Goal: Book appointment/travel/reservation

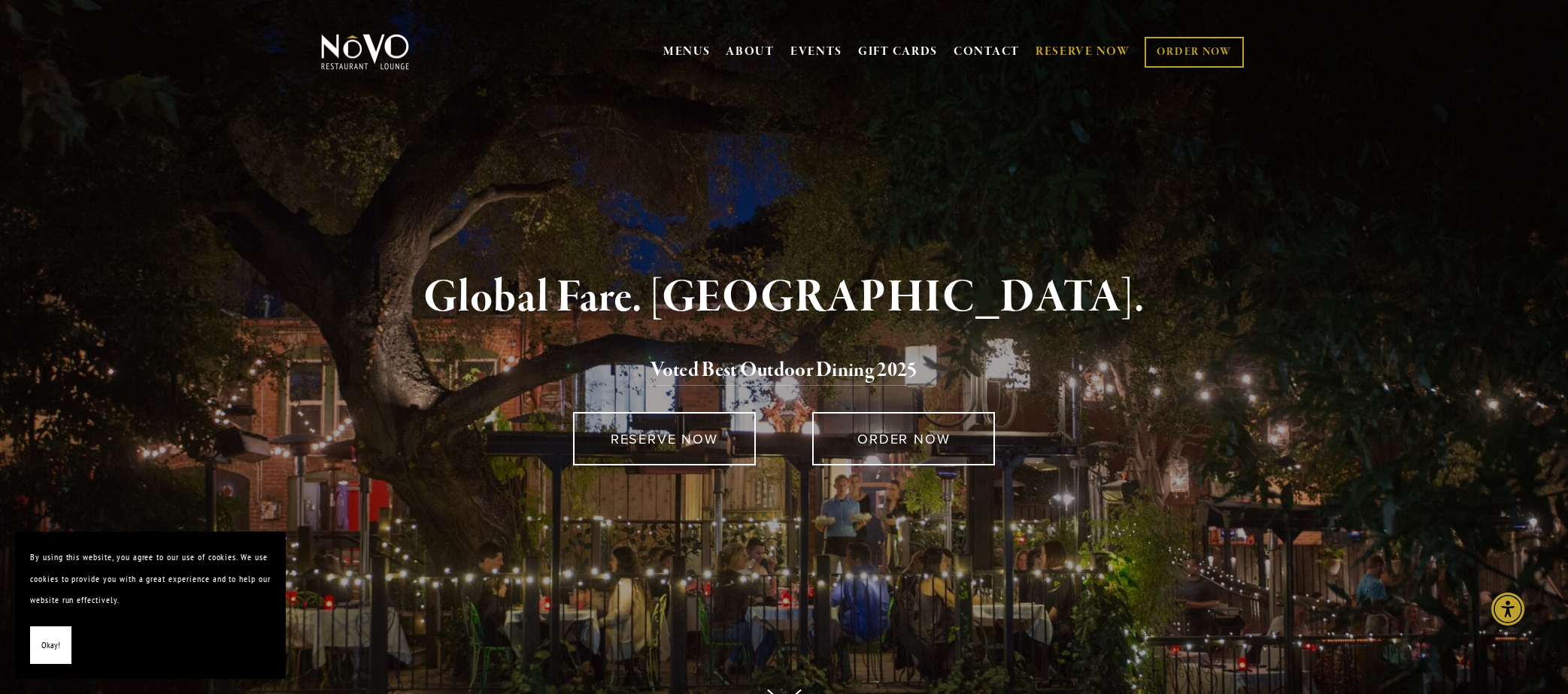
click at [1059, 52] on link "RESERVE NOW" at bounding box center [1083, 51] width 95 height 29
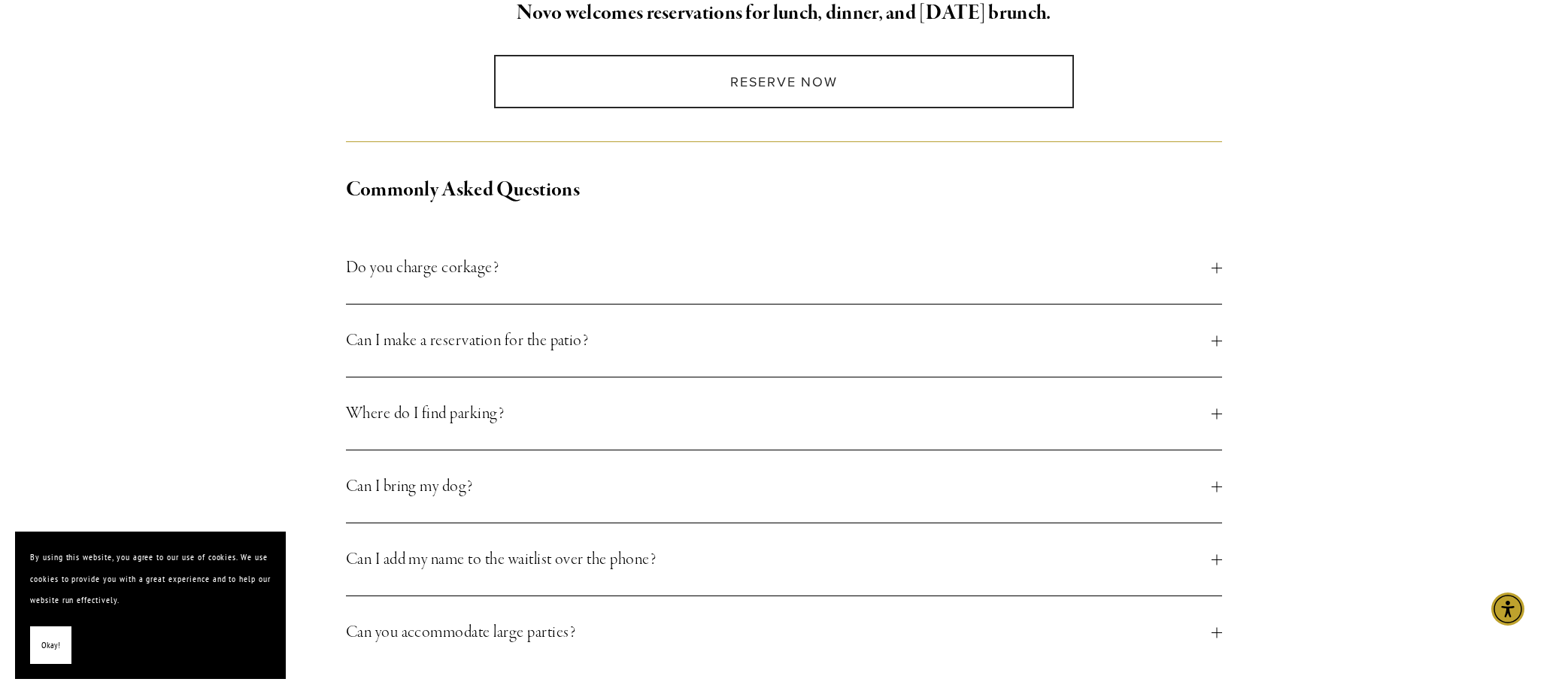
scroll to position [470, 0]
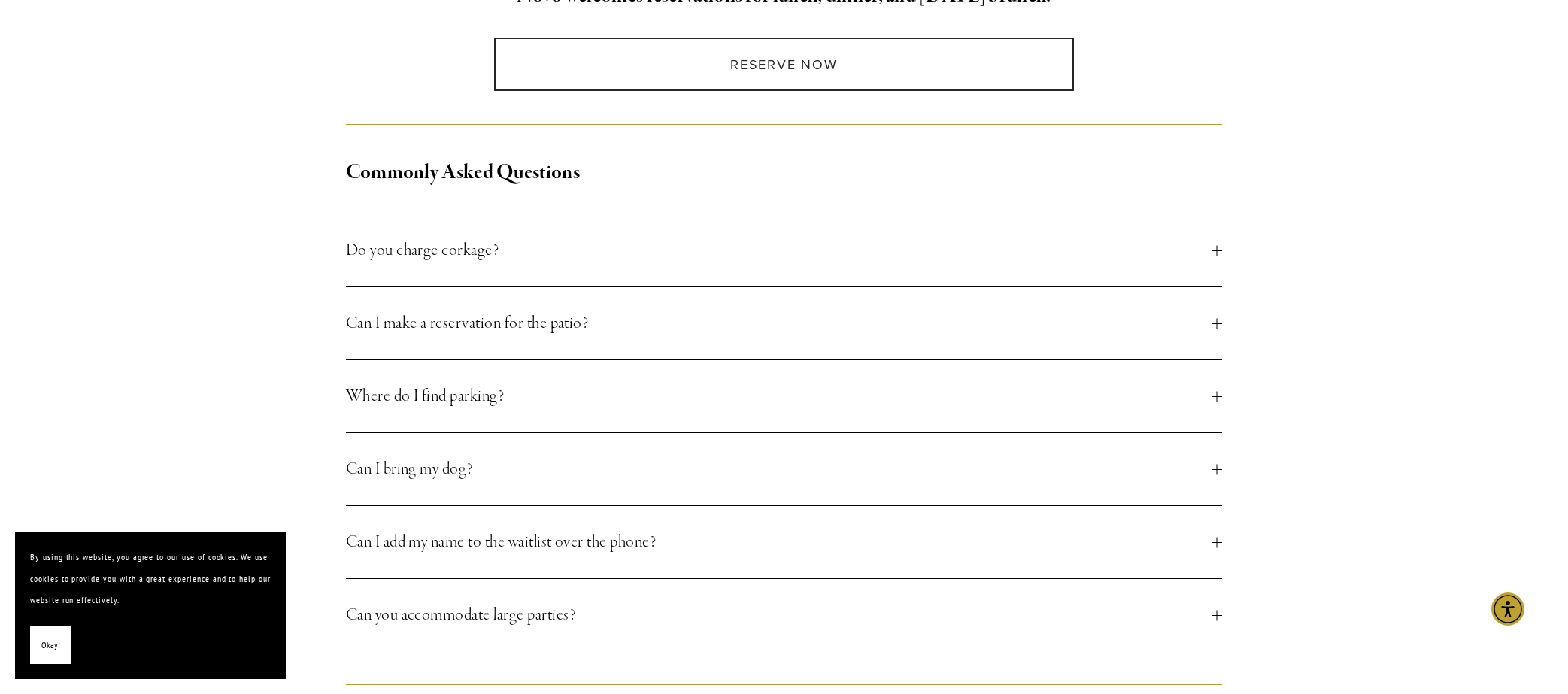
click at [1216, 257] on button "Do you charge corkage?" at bounding box center [784, 250] width 877 height 72
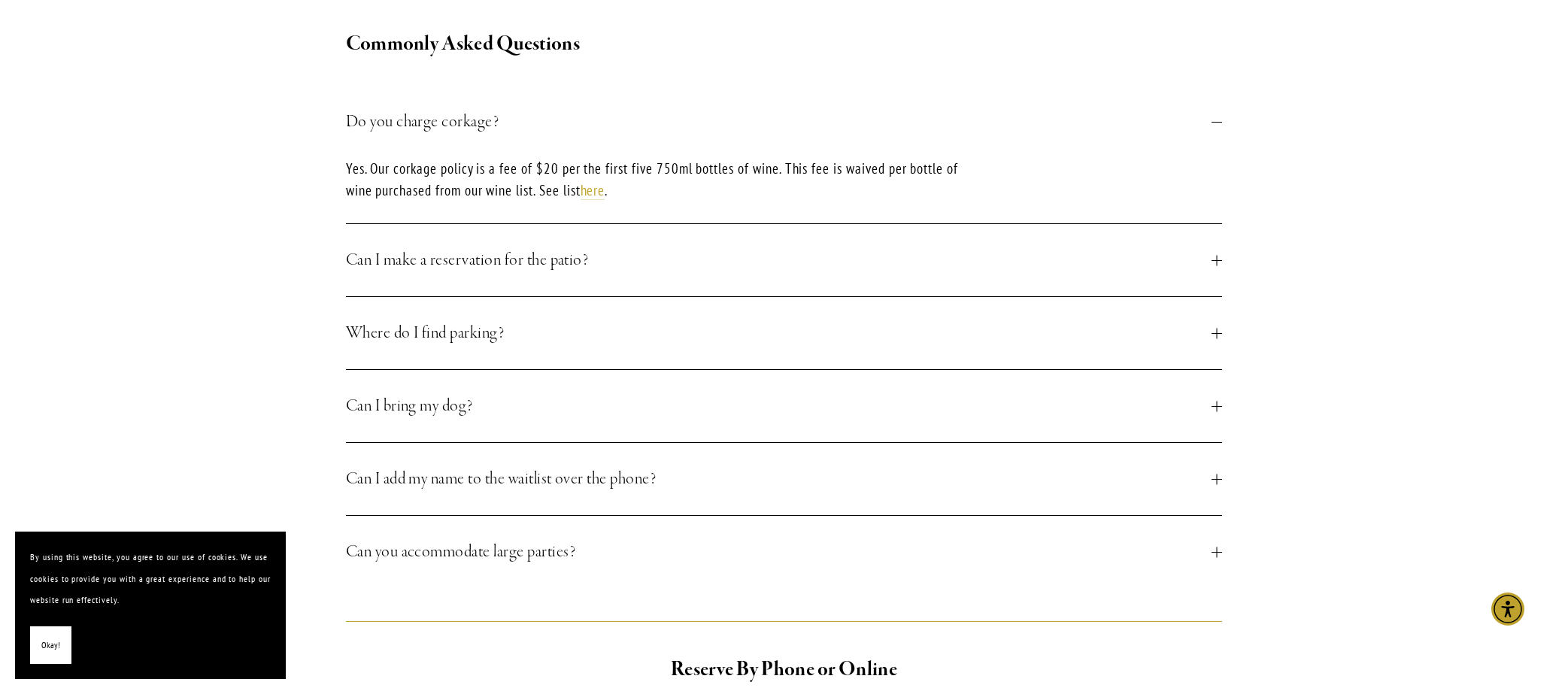
scroll to position [614, 0]
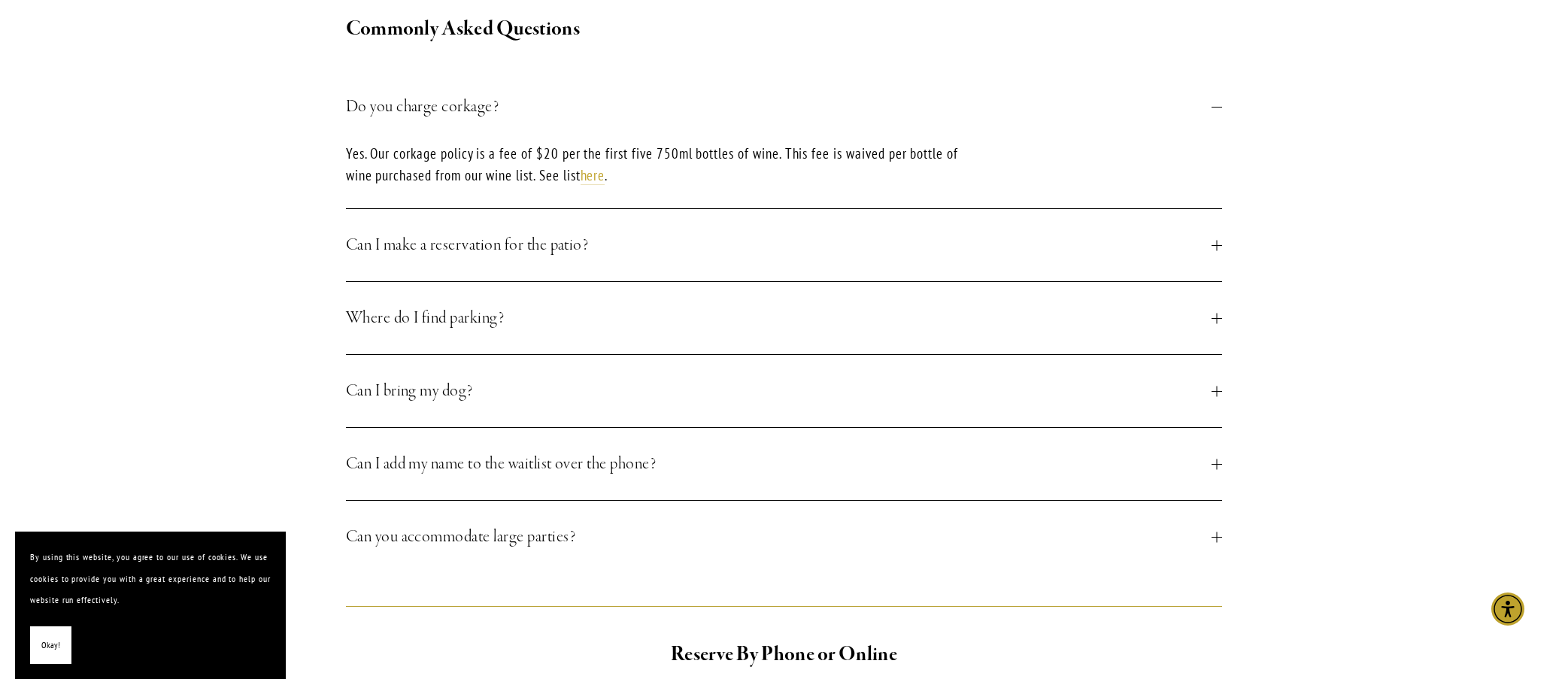
click at [1215, 243] on div at bounding box center [1216, 244] width 10 height 10
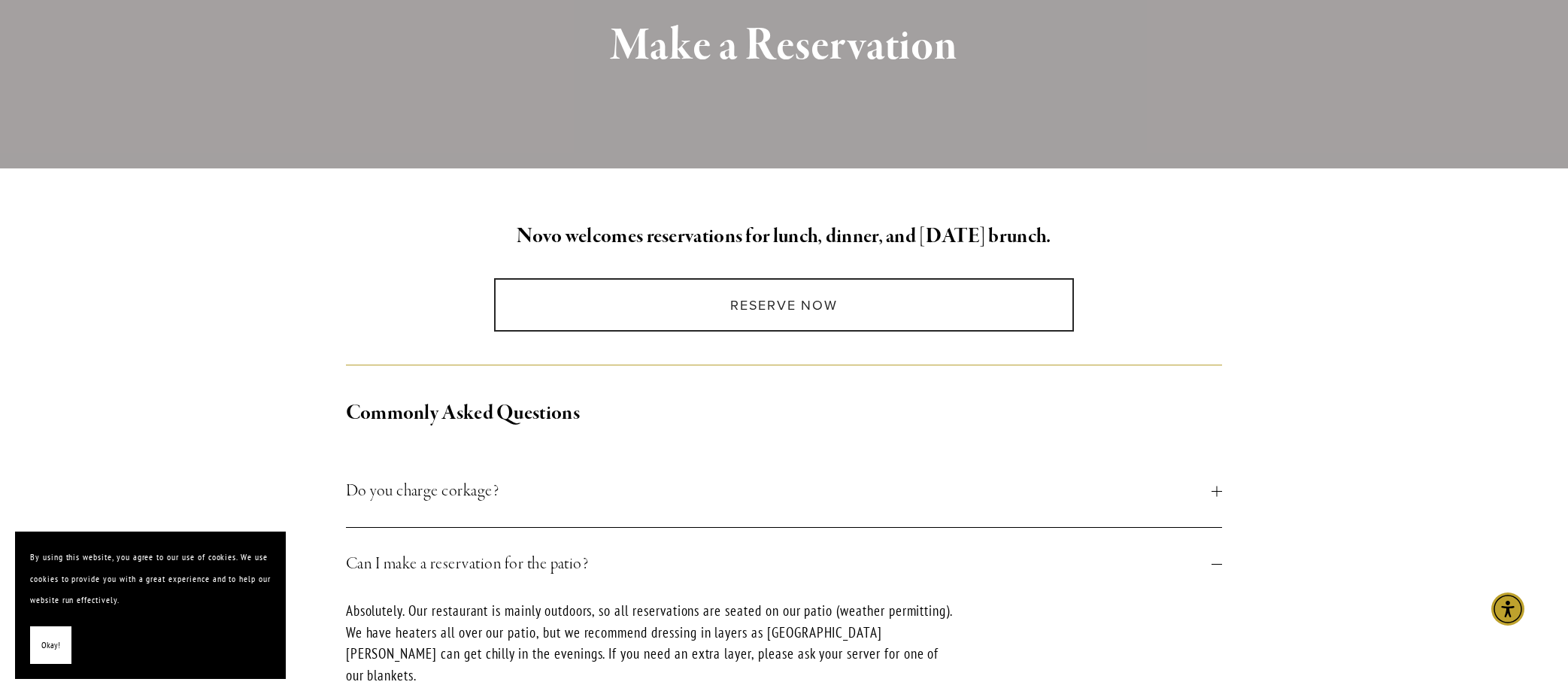
scroll to position [0, 0]
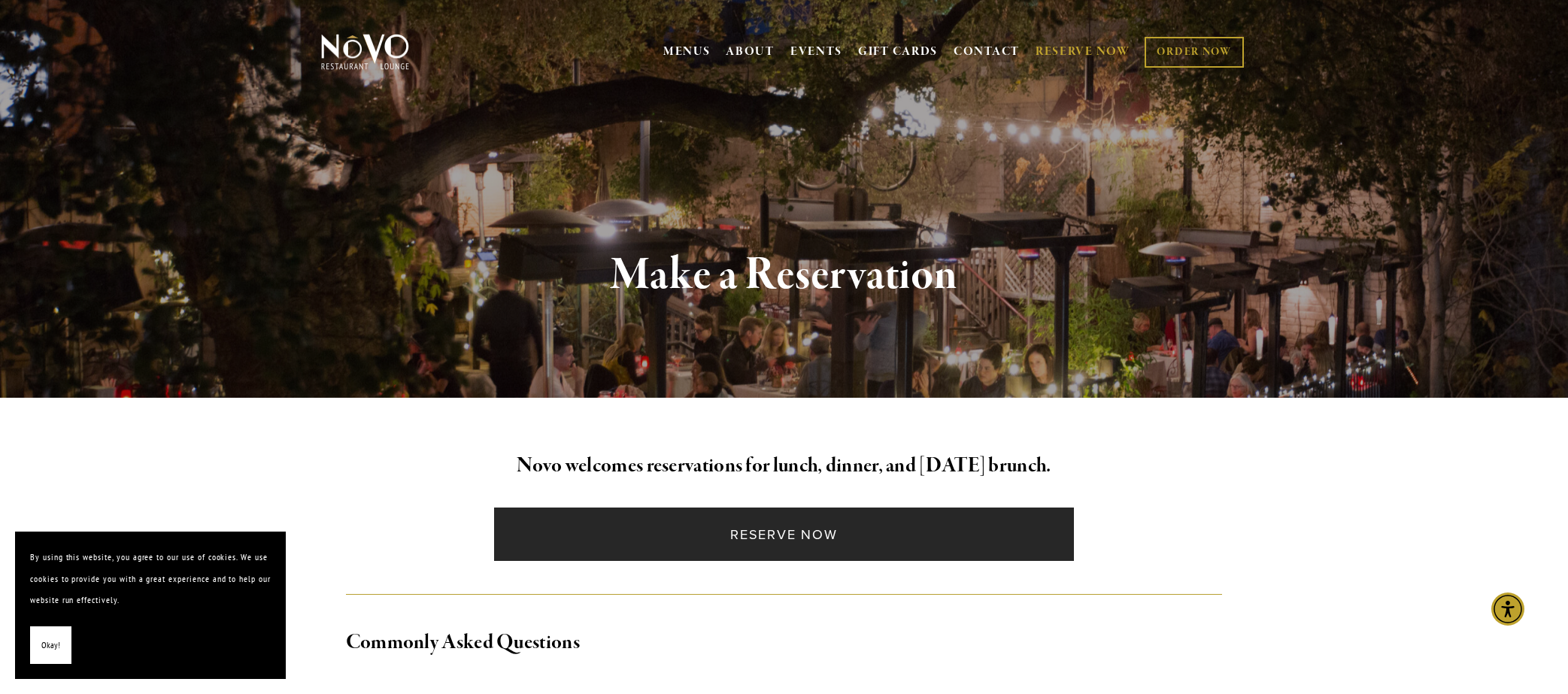
click at [785, 538] on link "Reserve Now" at bounding box center [784, 534] width 579 height 53
